Goal: Navigation & Orientation: Find specific page/section

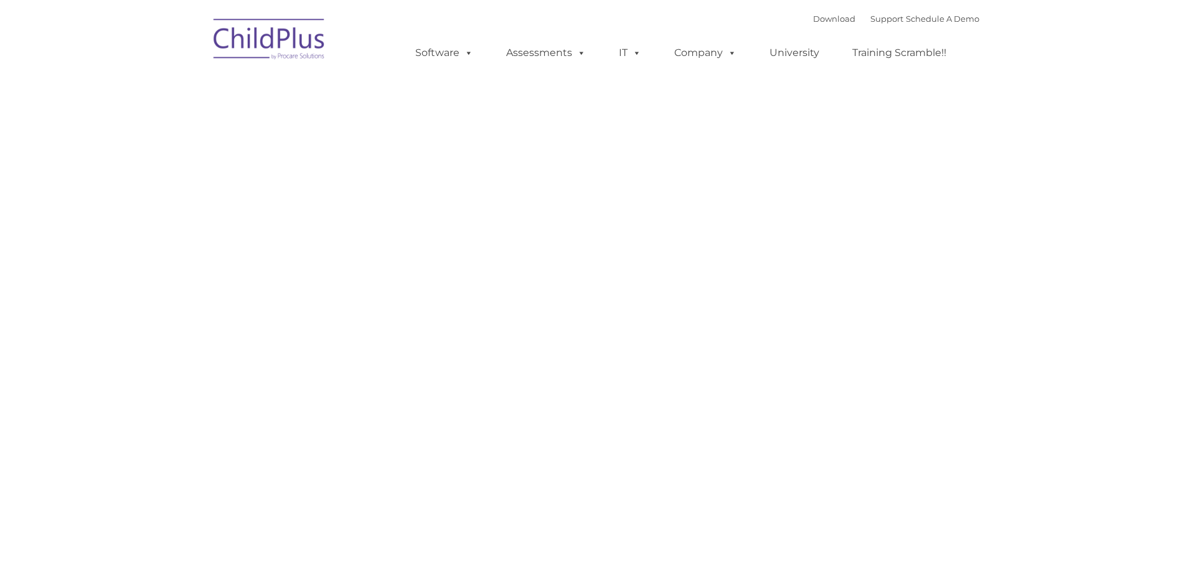
type input ""
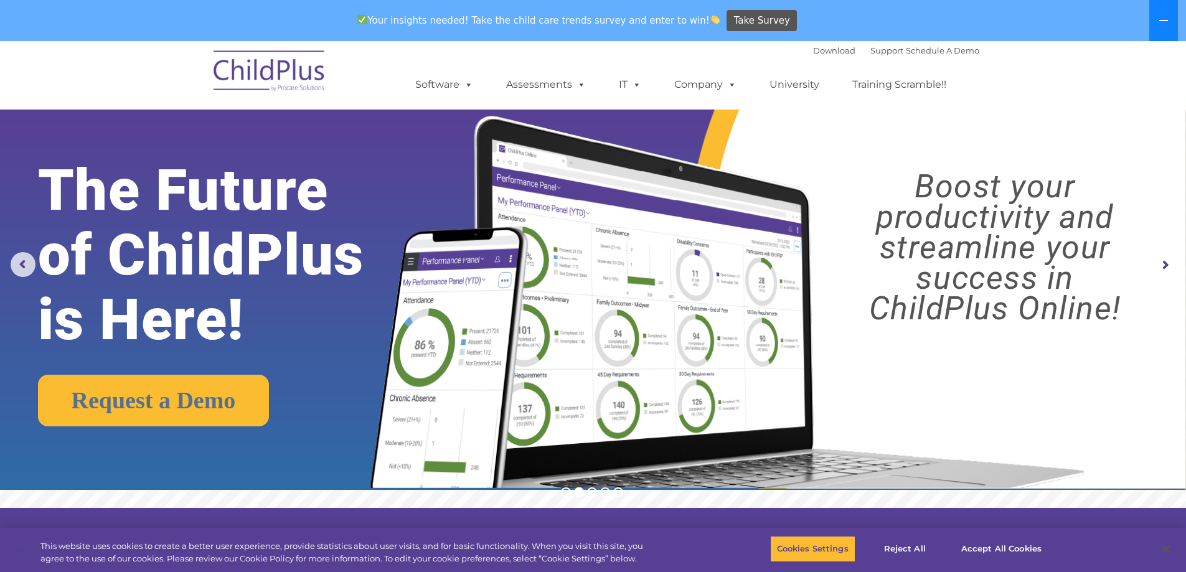
click at [1168, 17] on icon at bounding box center [1164, 21] width 10 height 10
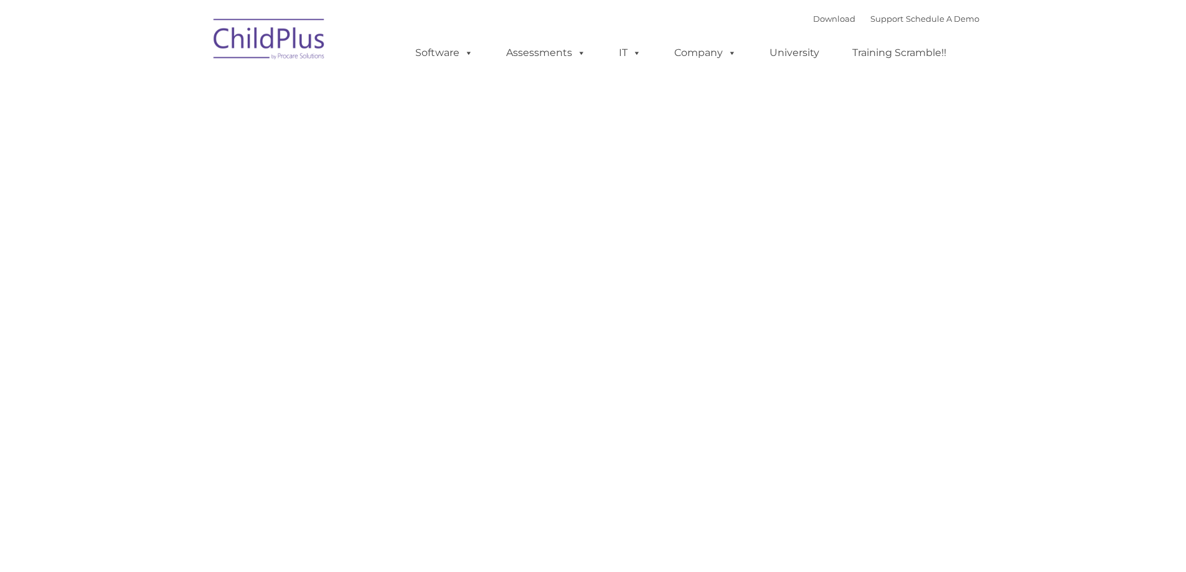
type input ""
